Goal: Information Seeking & Learning: Learn about a topic

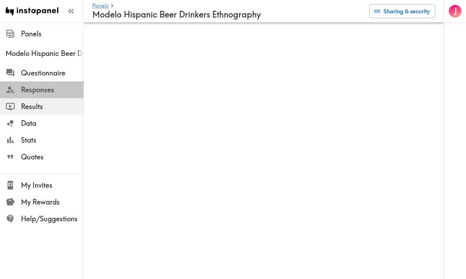
click at [44, 86] on span "Responses" at bounding box center [52, 90] width 63 height 10
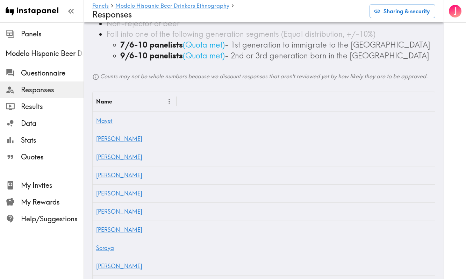
scroll to position [118, 0]
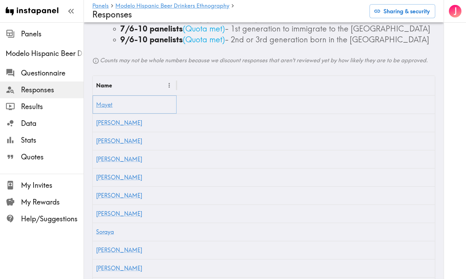
click at [109, 105] on link "Mayet" at bounding box center [104, 104] width 16 height 7
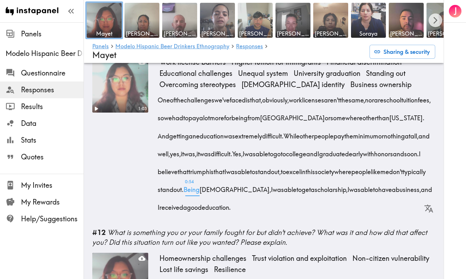
scroll to position [608, 0]
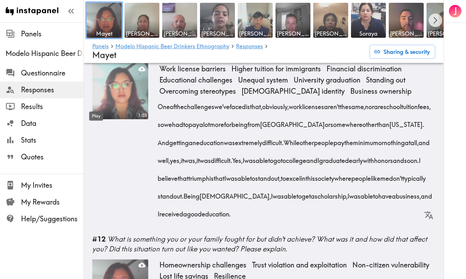
click at [96, 113] on icon "Play" at bounding box center [97, 115] width 4 height 5
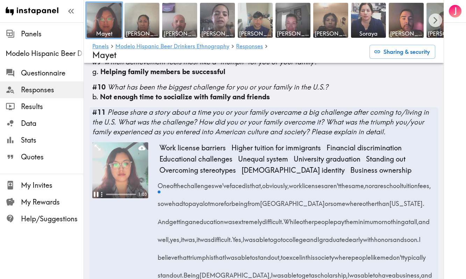
scroll to position [529, 0]
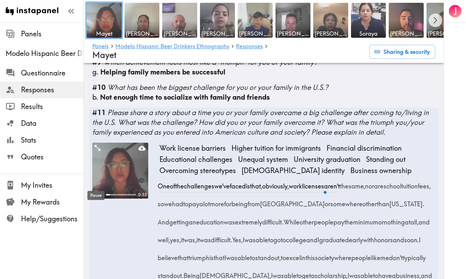
click at [95, 192] on icon "Pause" at bounding box center [96, 194] width 5 height 5
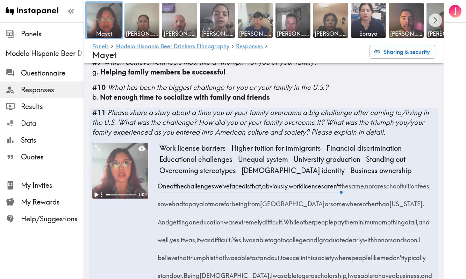
click at [34, 121] on span "Data" at bounding box center [52, 123] width 63 height 10
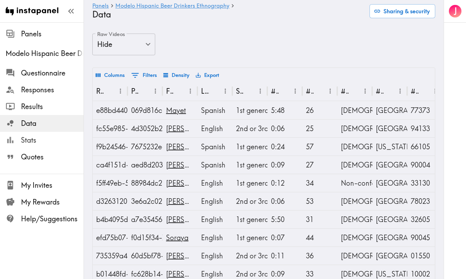
click at [36, 136] on span "Stats" at bounding box center [52, 140] width 63 height 10
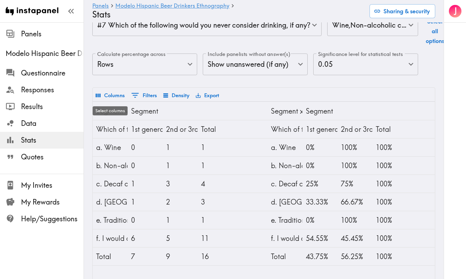
scroll to position [72, 0]
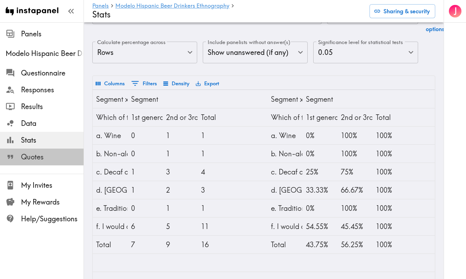
click at [29, 157] on span "Quotes" at bounding box center [52, 157] width 63 height 10
